Goal: Information Seeking & Learning: Learn about a topic

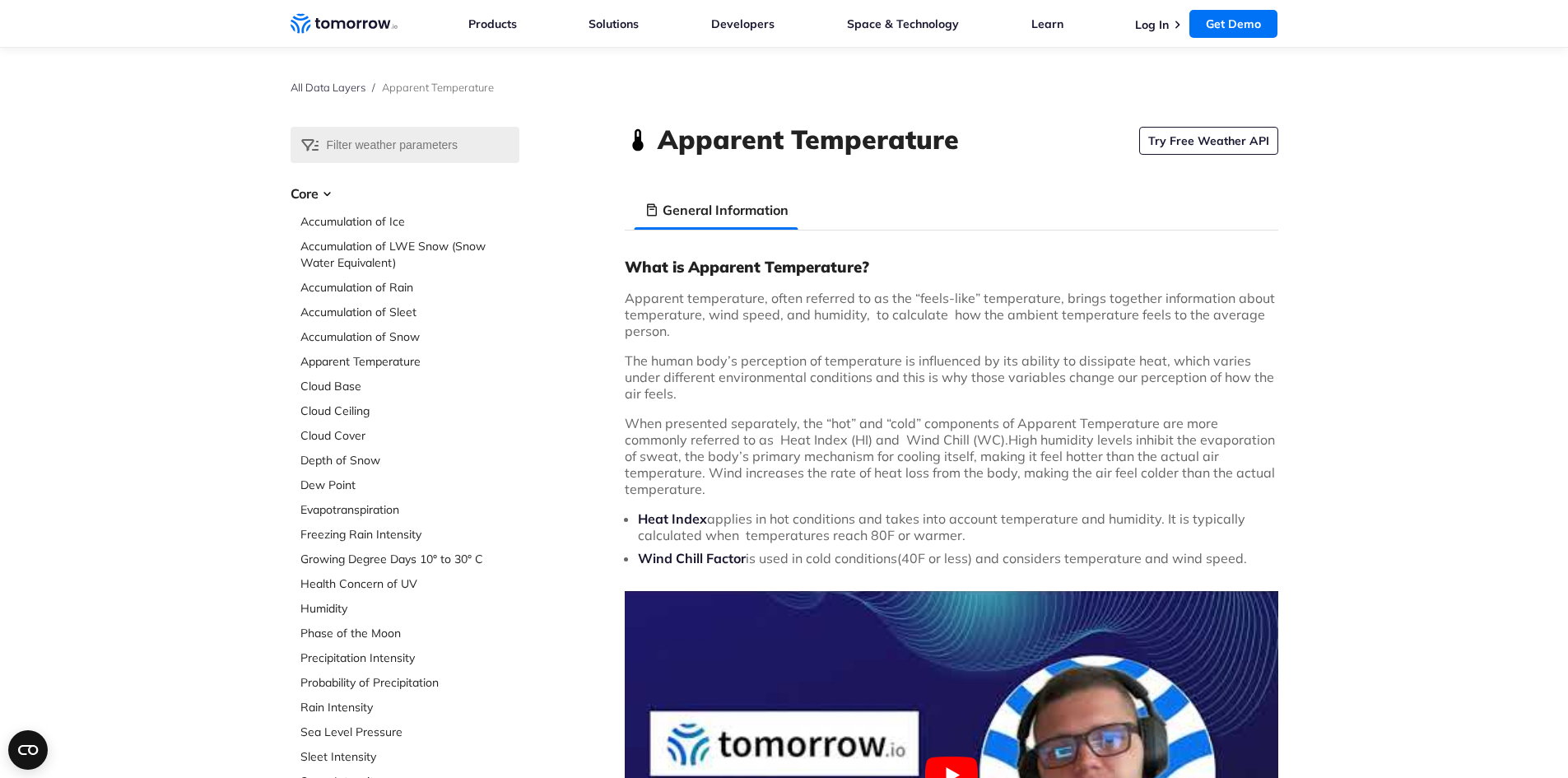
click at [312, 195] on h3 "Core" at bounding box center [404, 194] width 228 height 20
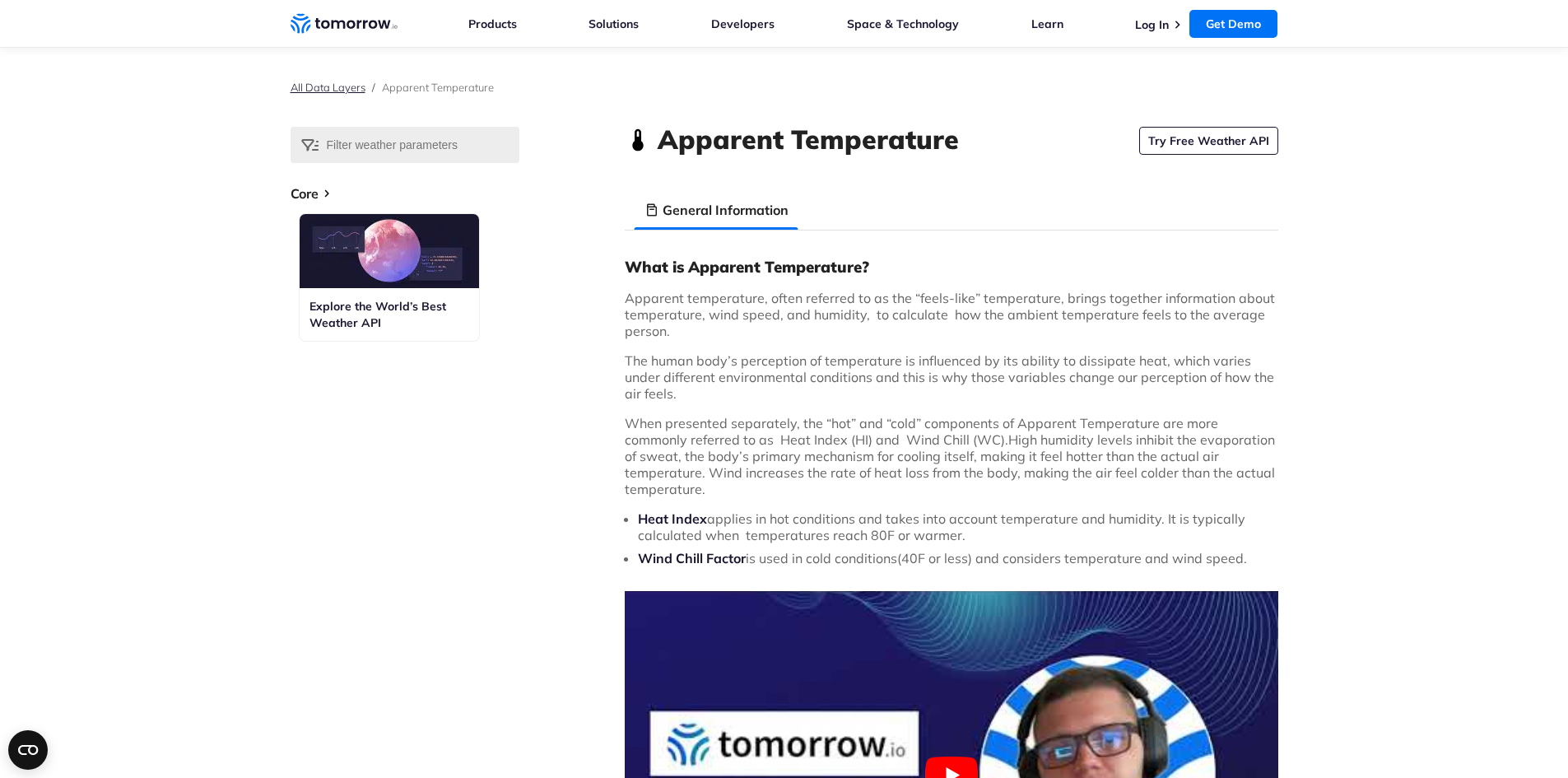
click at [340, 85] on link "All Data Layers" at bounding box center [328, 87] width 75 height 13
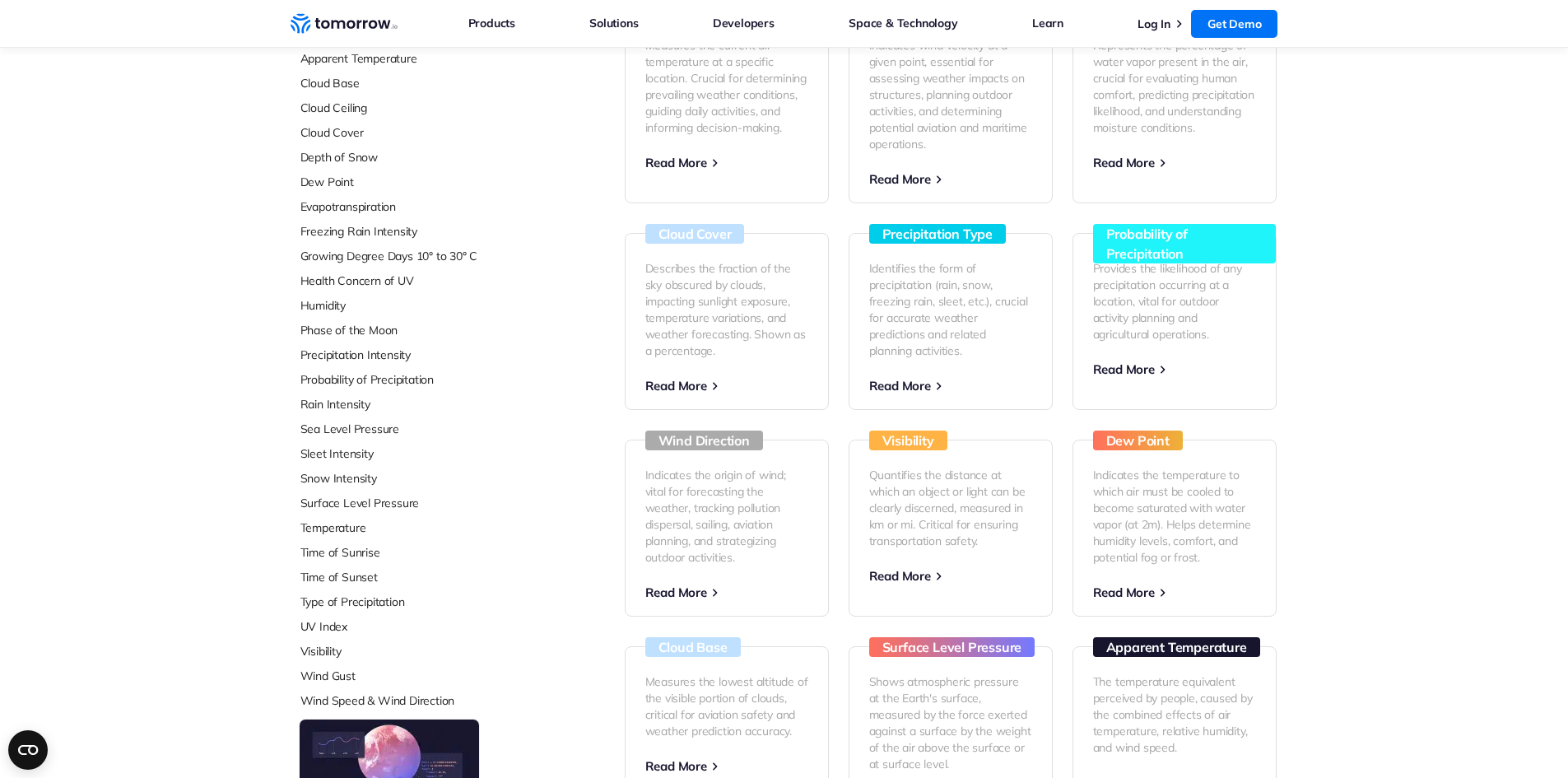
scroll to position [266, 0]
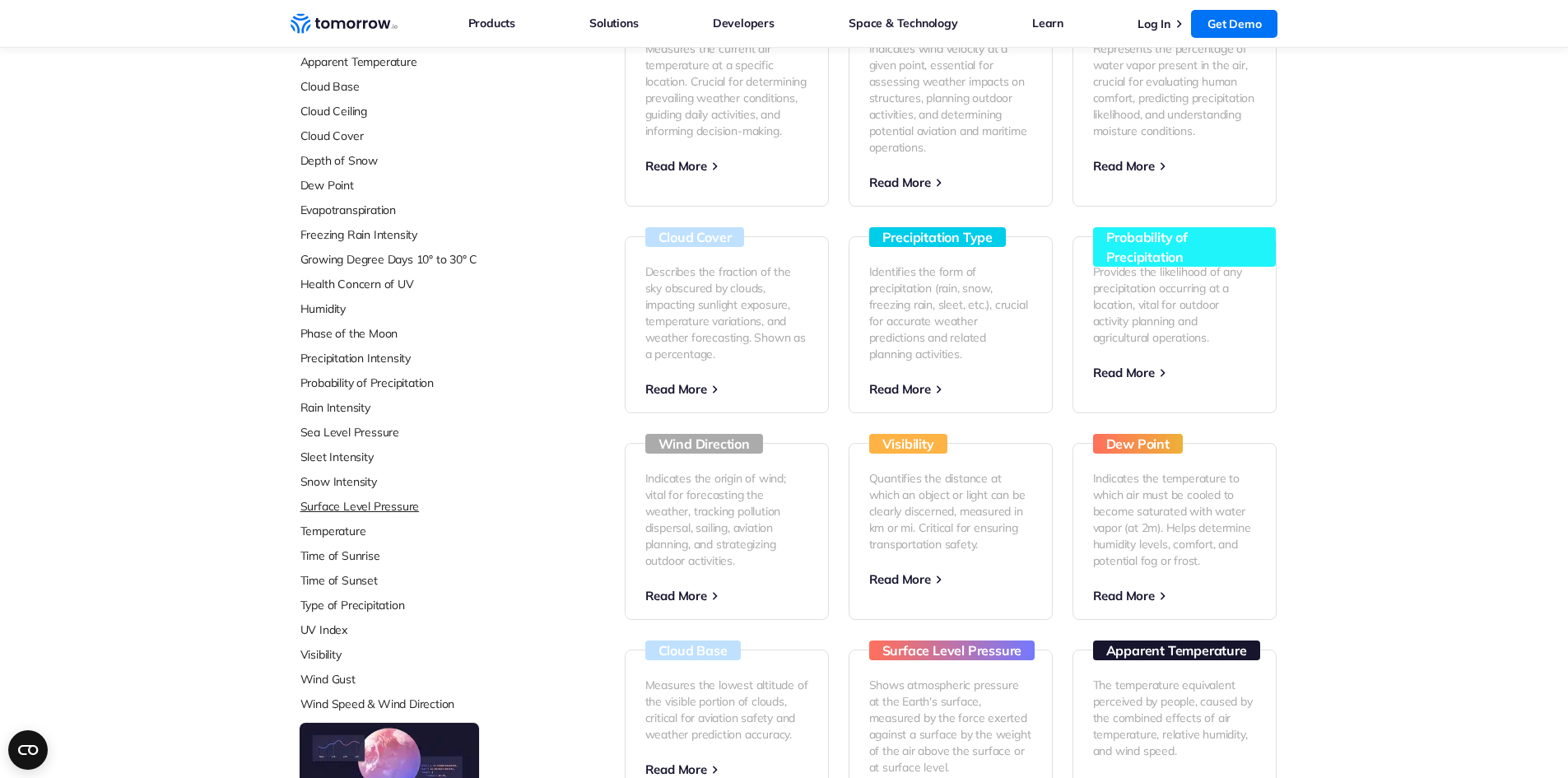
click at [382, 511] on link "Surface Level Pressure" at bounding box center [409, 506] width 219 height 16
